Goal: Check status: Check status

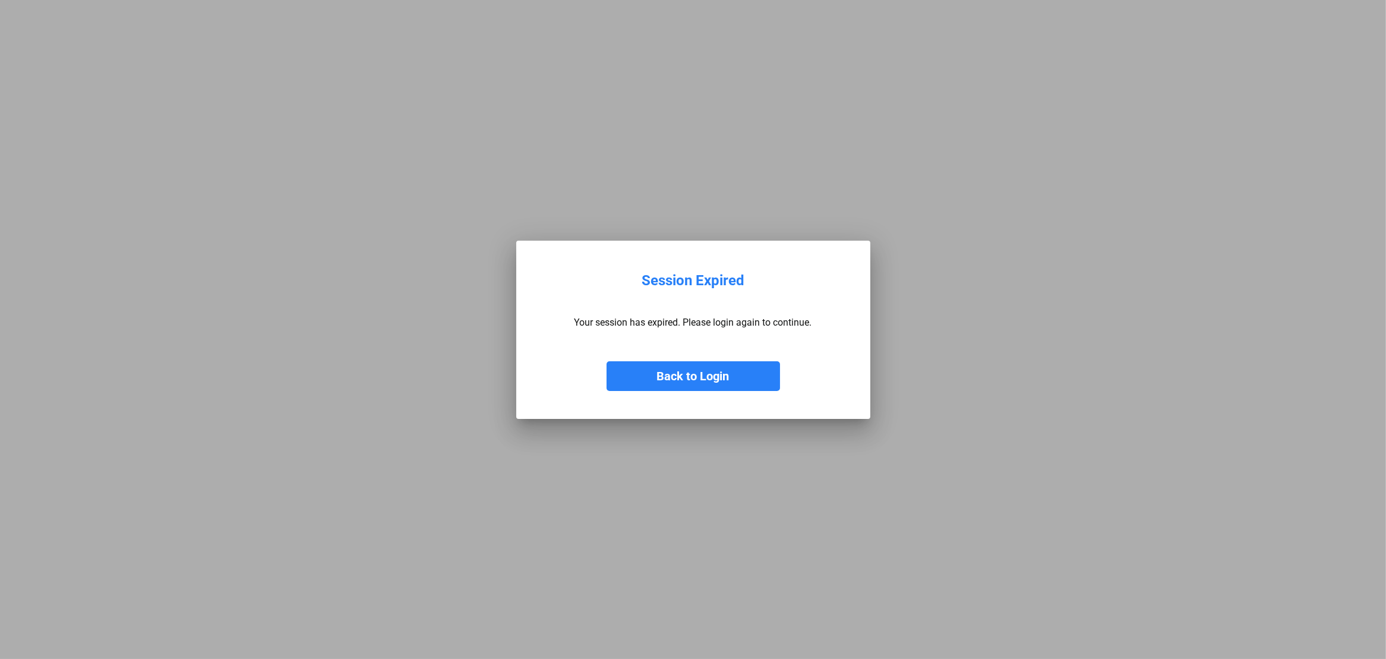
click at [720, 372] on button "Back to Login" at bounding box center [694, 376] width 174 height 30
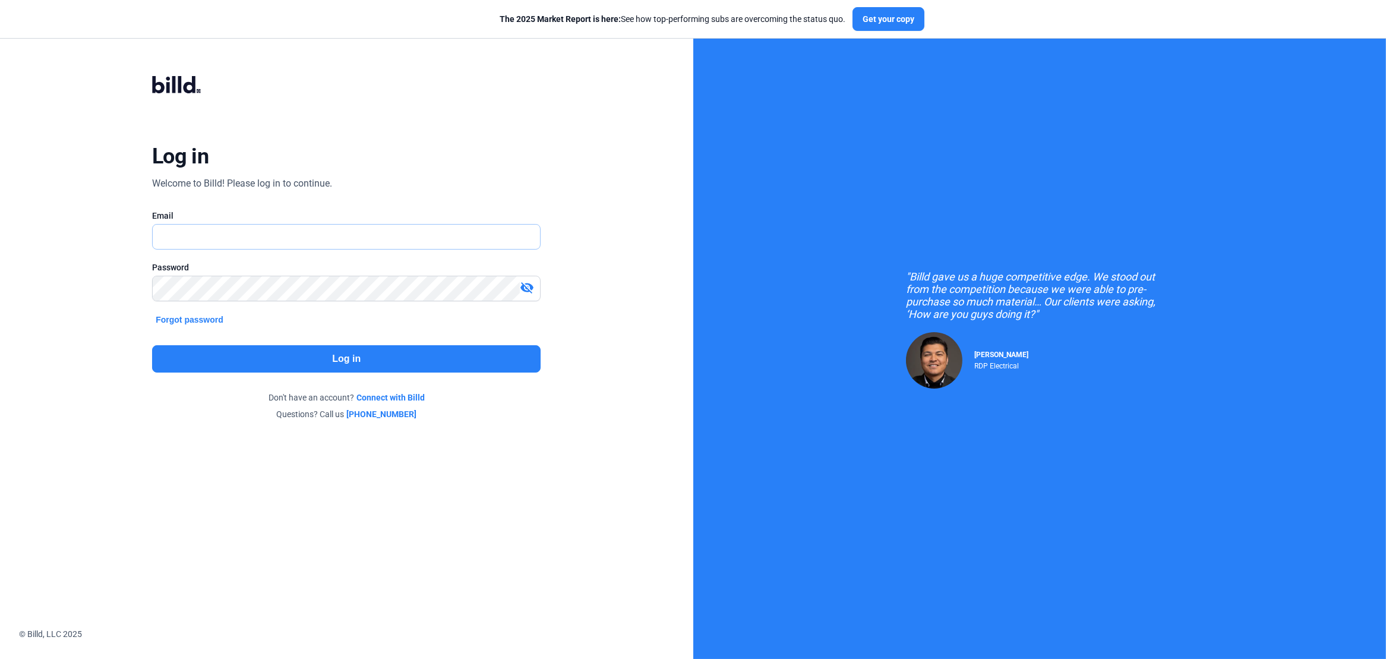
type input "[PERSON_NAME][EMAIL_ADDRESS][DOMAIN_NAME]"
click at [352, 356] on button "Log in" at bounding box center [346, 358] width 389 height 27
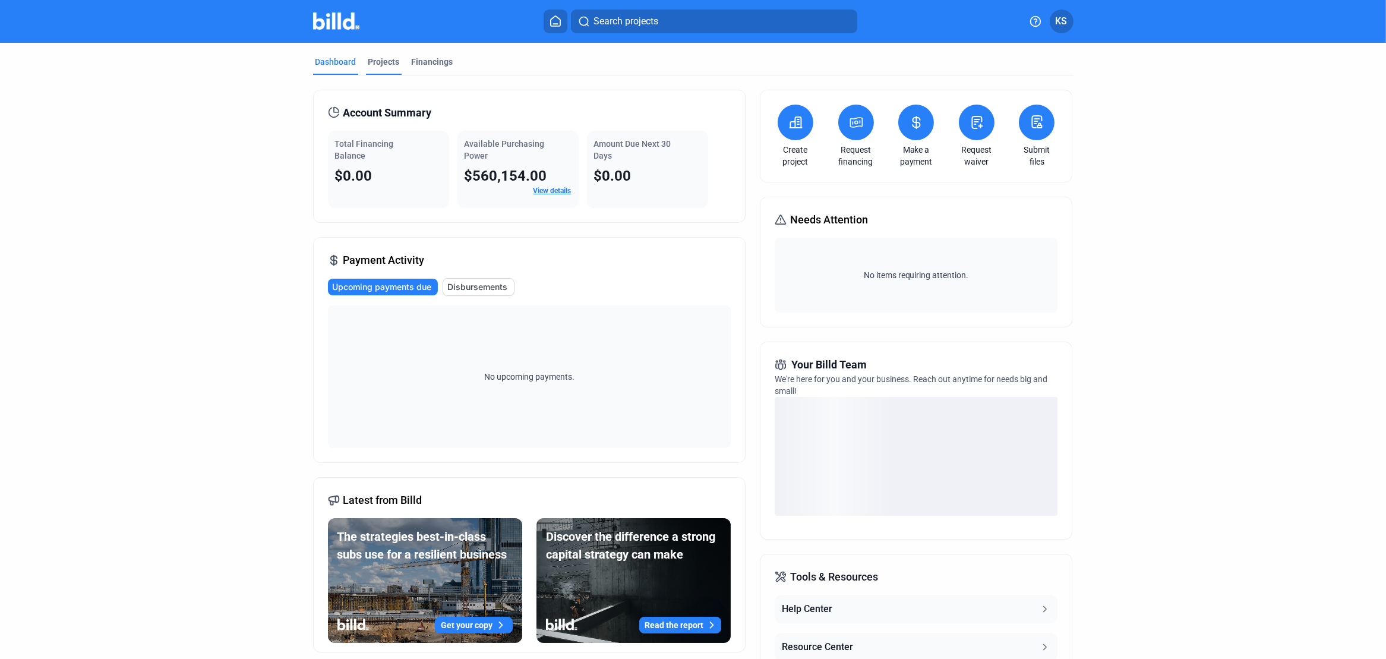
click at [379, 63] on div "Projects" at bounding box center [383, 62] width 31 height 12
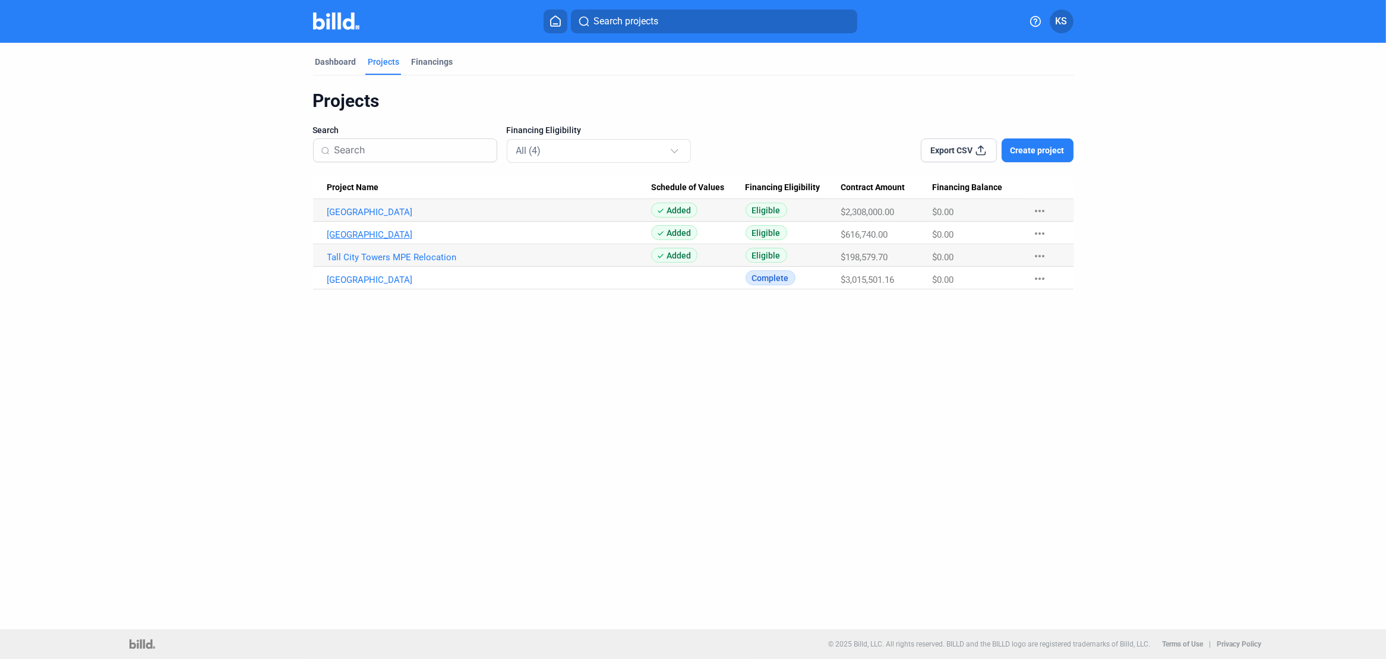
click at [370, 234] on link "[GEOGRAPHIC_DATA]" at bounding box center [489, 234] width 324 height 11
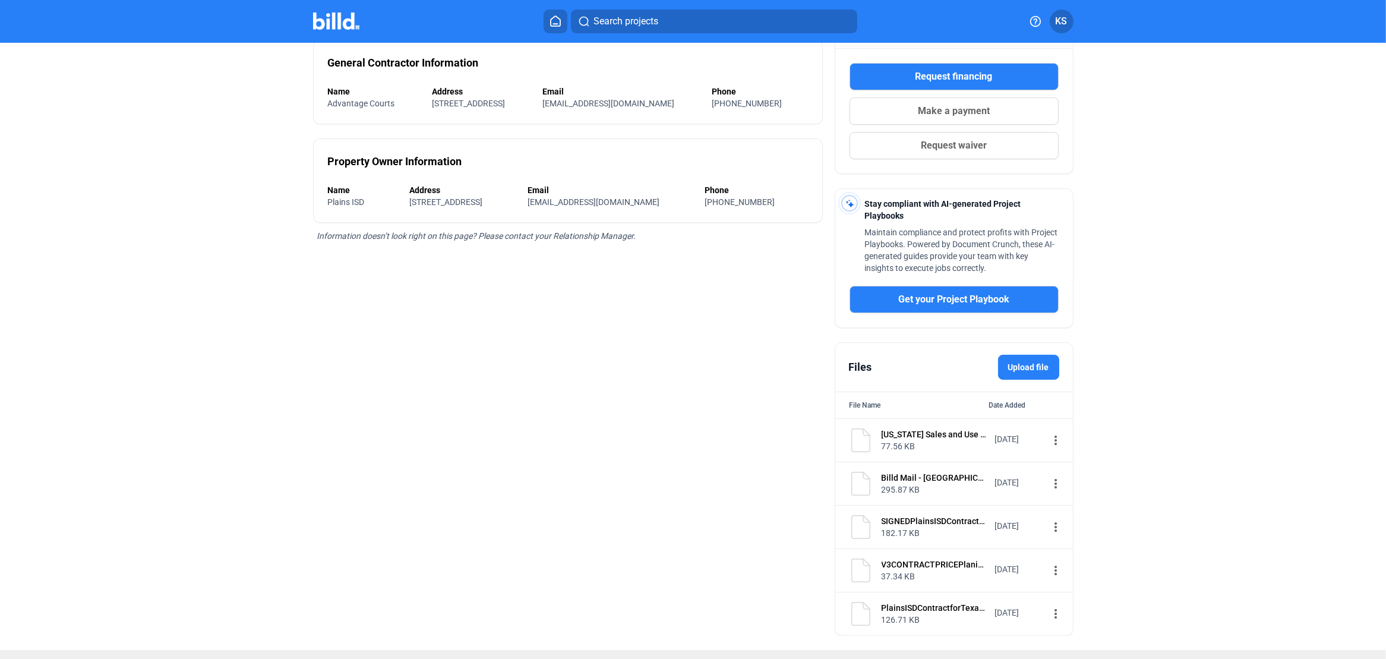
scroll to position [215, 0]
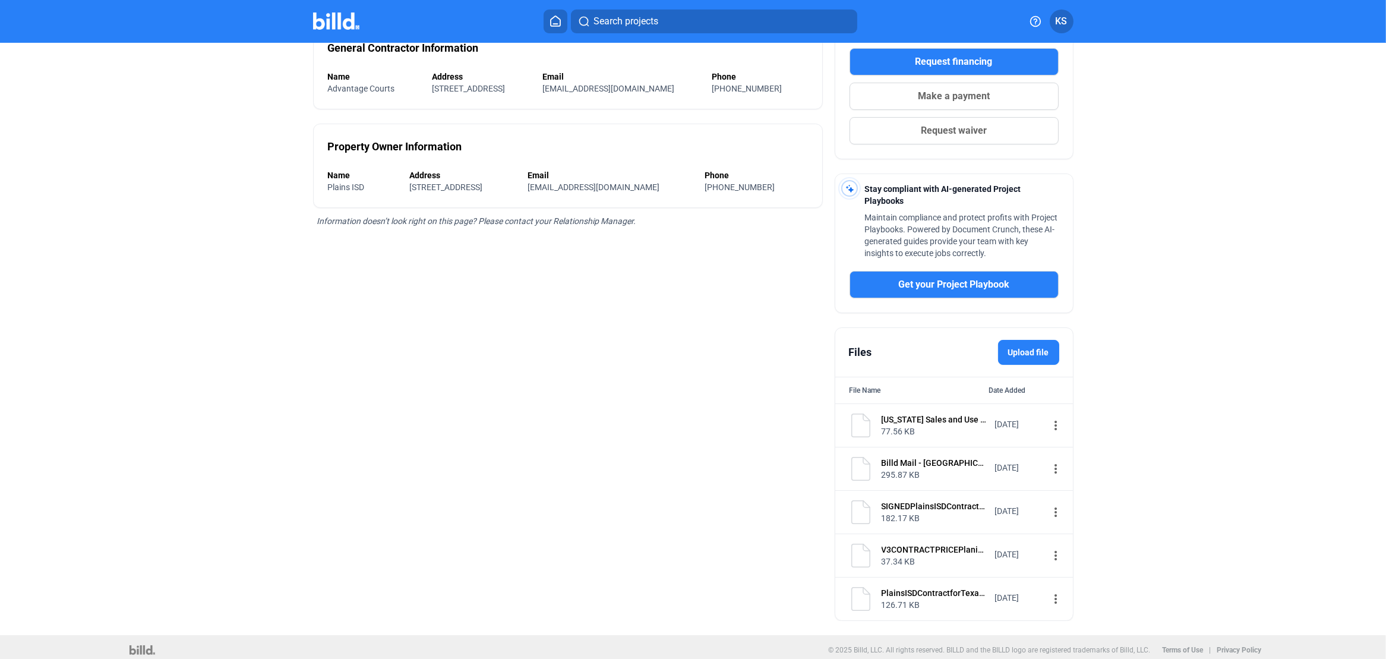
click at [868, 460] on img at bounding box center [861, 469] width 24 height 24
click at [1024, 465] on div "[DATE]" at bounding box center [1019, 468] width 48 height 12
click at [900, 469] on div "295.87 KB" at bounding box center [935, 475] width 106 height 12
click at [858, 461] on img at bounding box center [861, 469] width 24 height 24
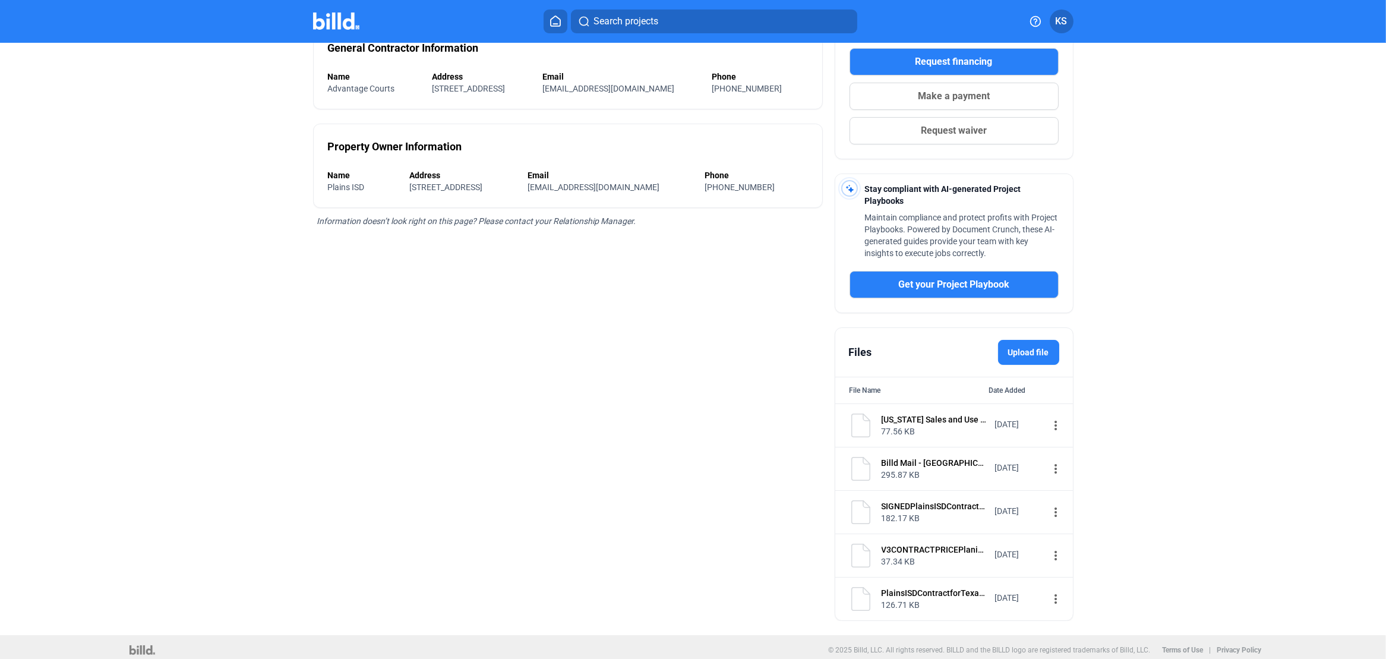
click at [904, 458] on div "Billd Mail - [GEOGRAPHIC_DATA]" at bounding box center [935, 463] width 106 height 12
click at [1051, 462] on mat-icon "more_vert" at bounding box center [1056, 469] width 14 height 14
click at [1064, 481] on span "View" at bounding box center [1059, 485] width 17 height 9
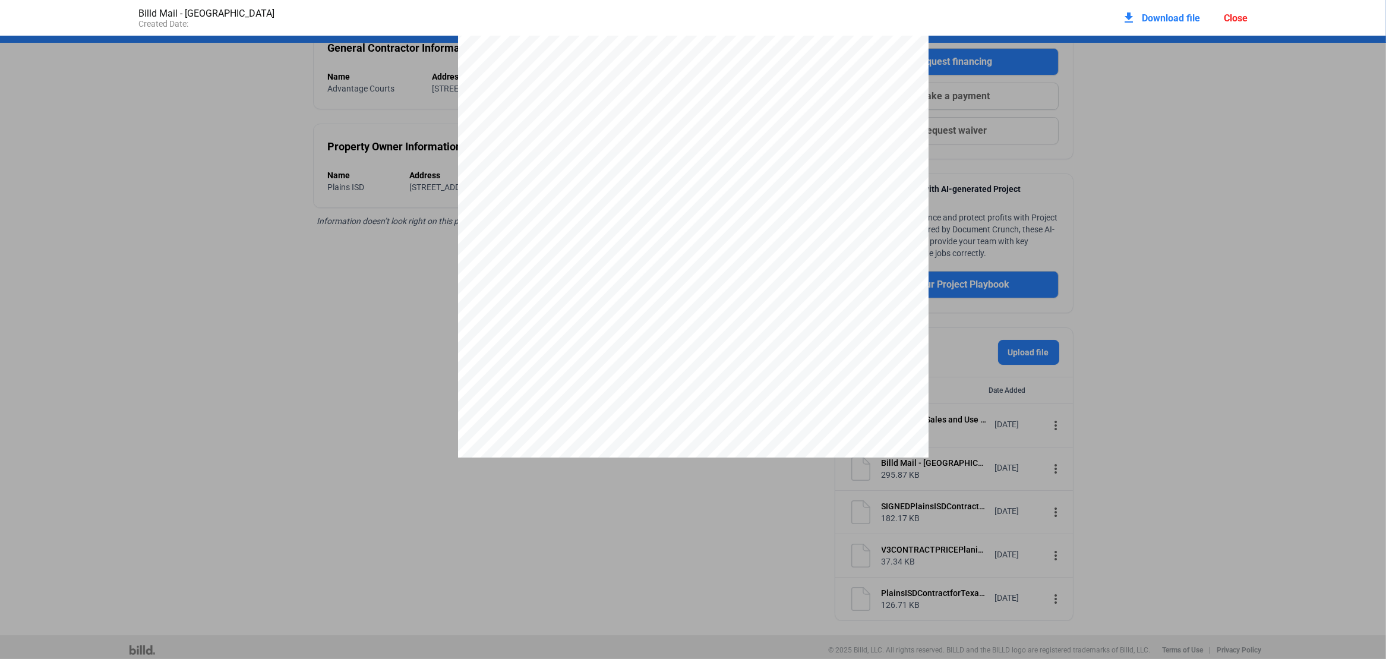
scroll to position [0, 0]
click at [296, 33] on div "Billd Mail - Plains Tennis Center Created Date: download Download file Close" at bounding box center [693, 18] width 1133 height 36
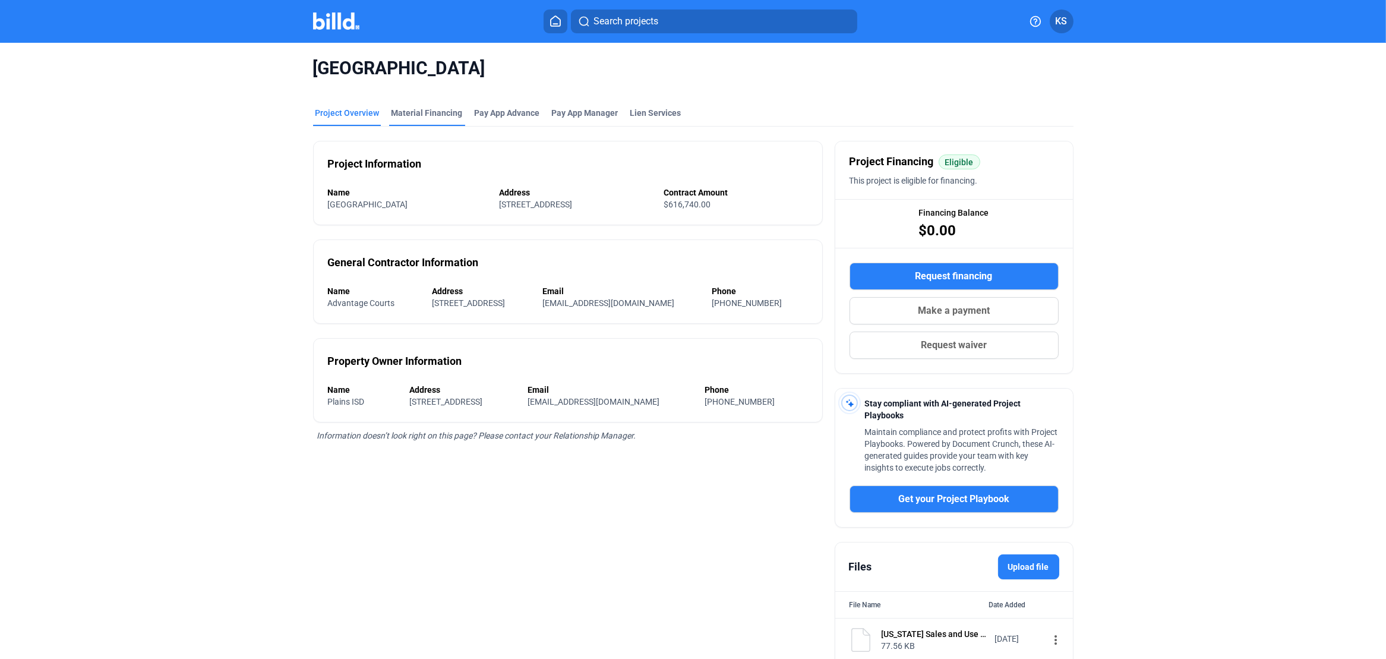
click at [426, 111] on div "Material Financing" at bounding box center [427, 113] width 71 height 12
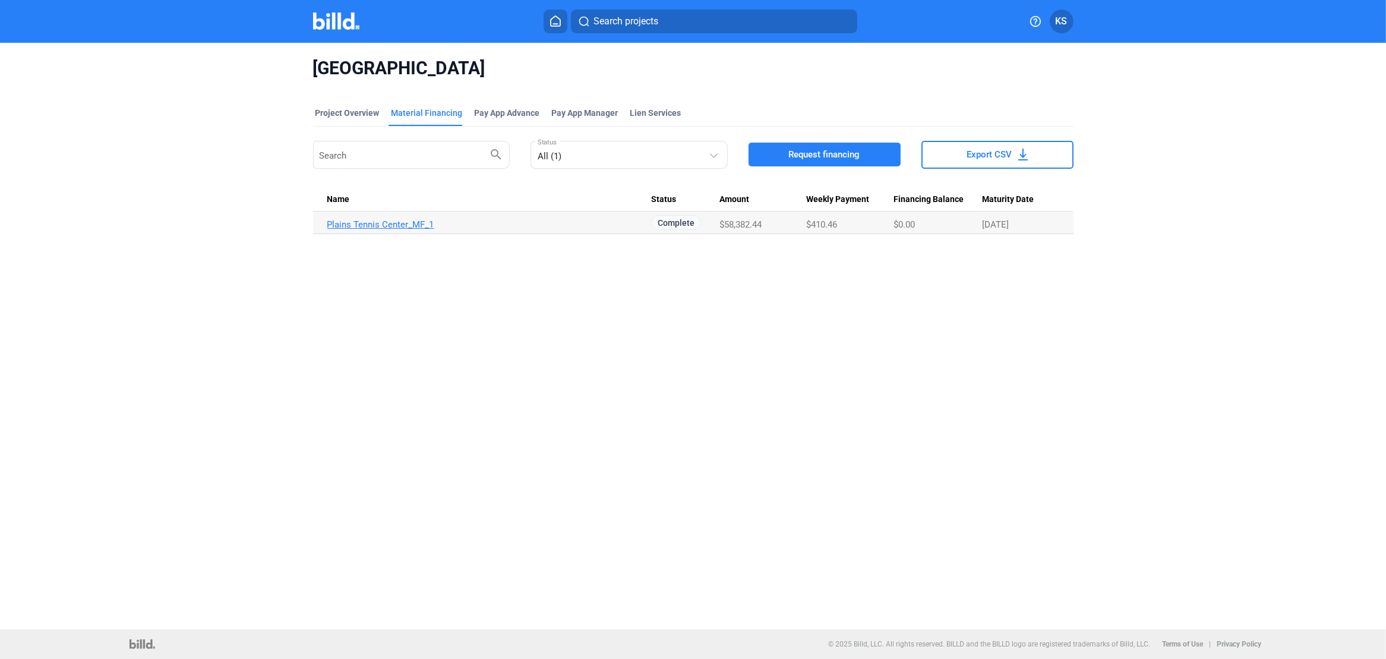
click at [393, 225] on link "Plains Tennis Center_MF_1" at bounding box center [489, 224] width 324 height 11
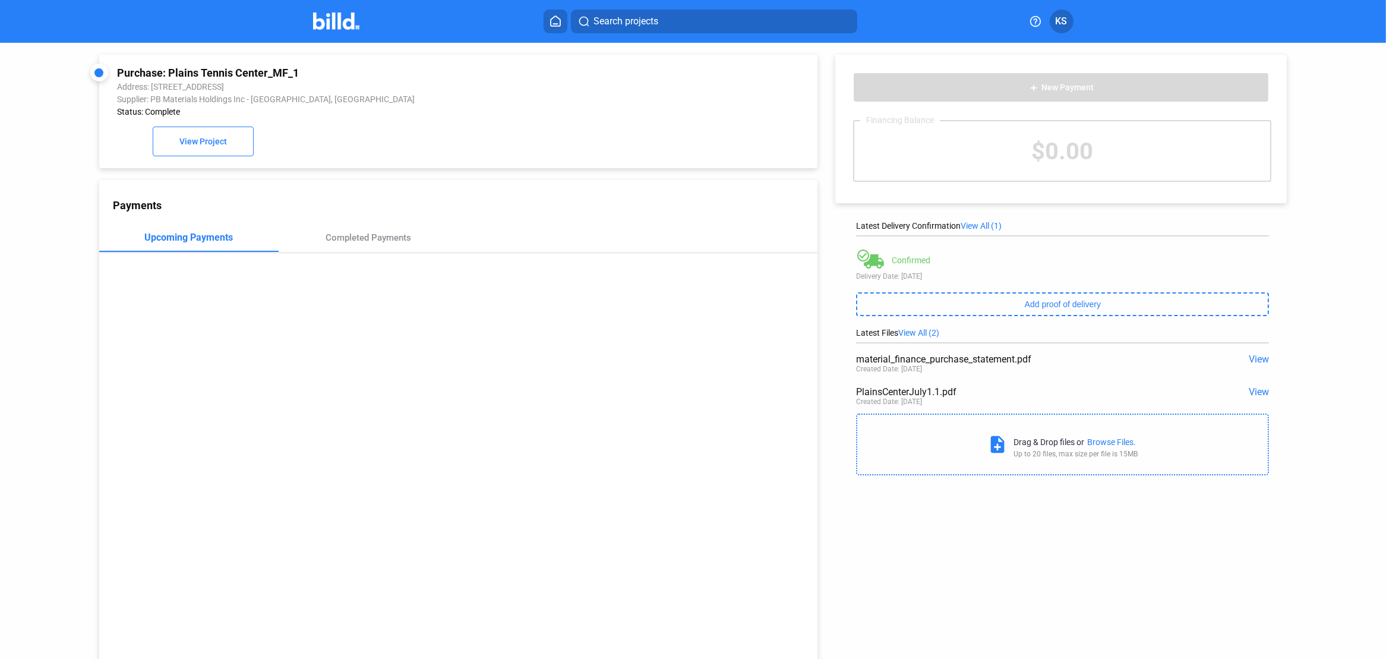
click at [1251, 355] on span "View" at bounding box center [1259, 359] width 20 height 11
